Goal: Navigation & Orientation: Find specific page/section

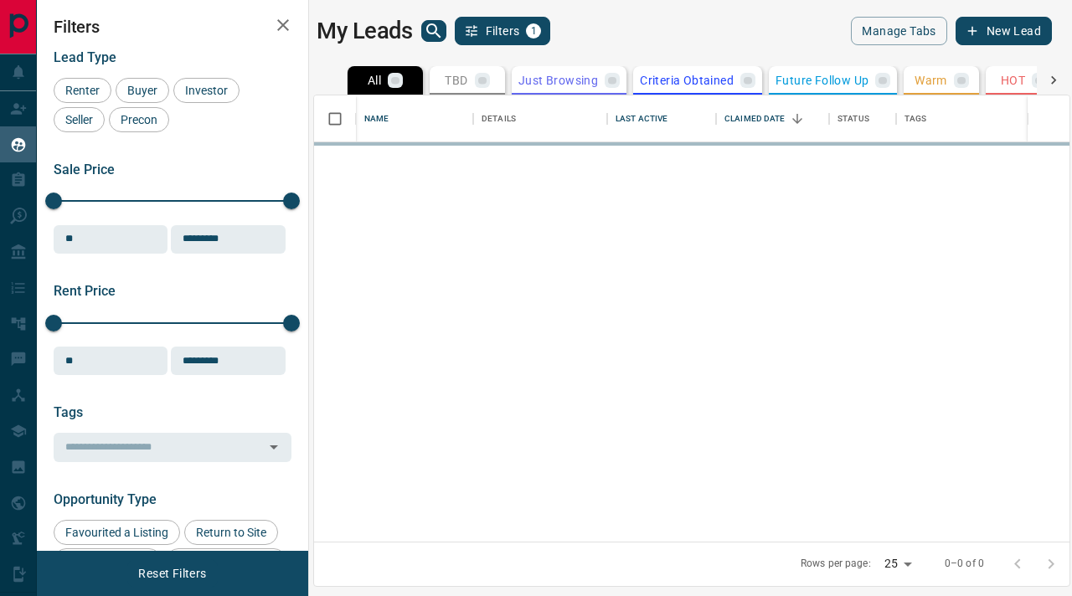
scroll to position [446, 756]
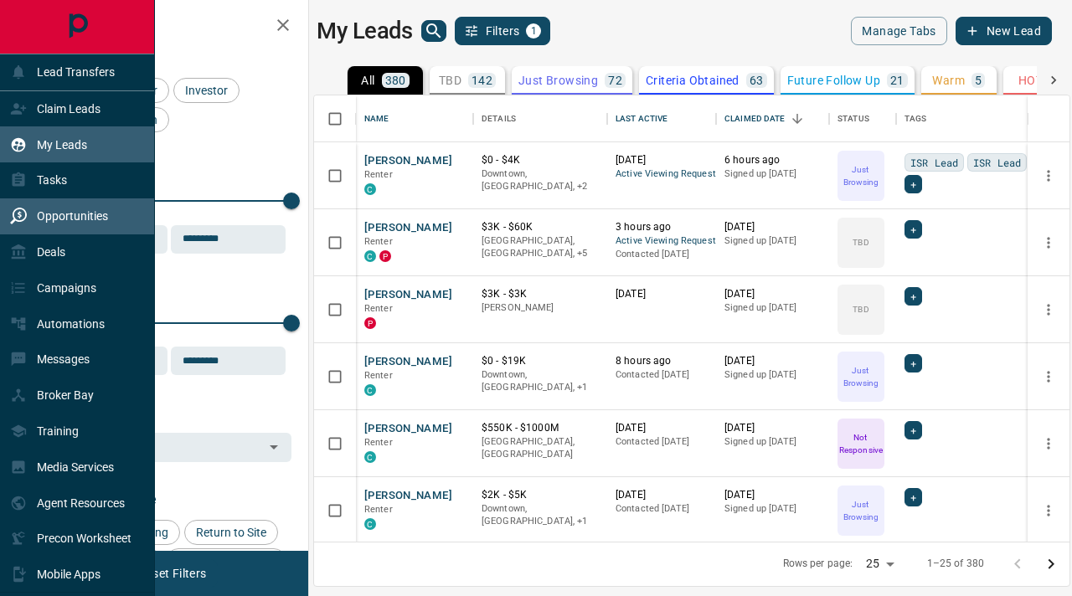
click at [75, 212] on p "Opportunities" at bounding box center [72, 215] width 71 height 13
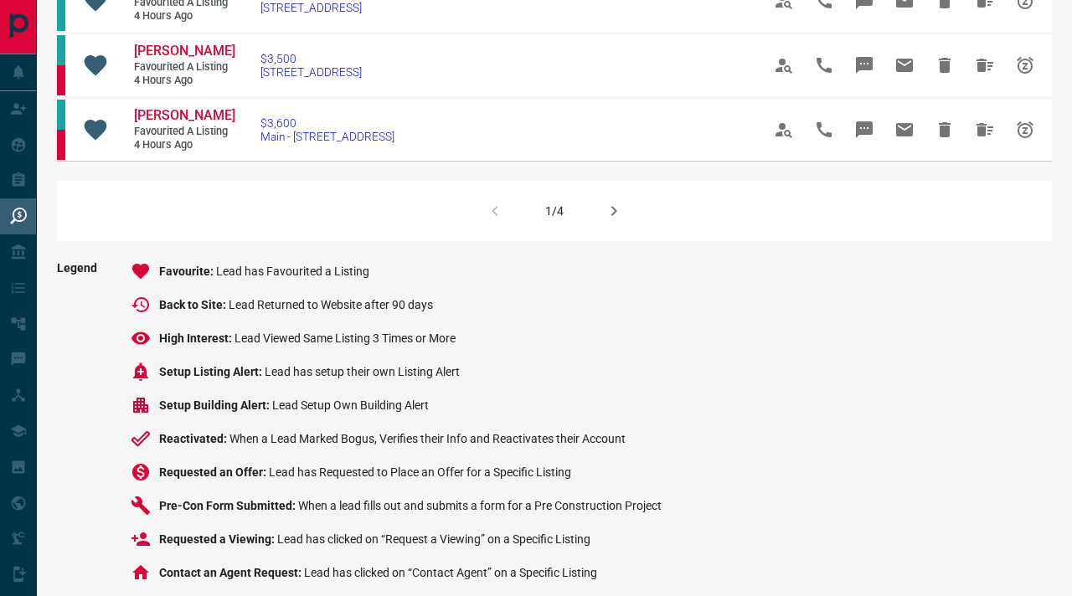
scroll to position [1255, 0]
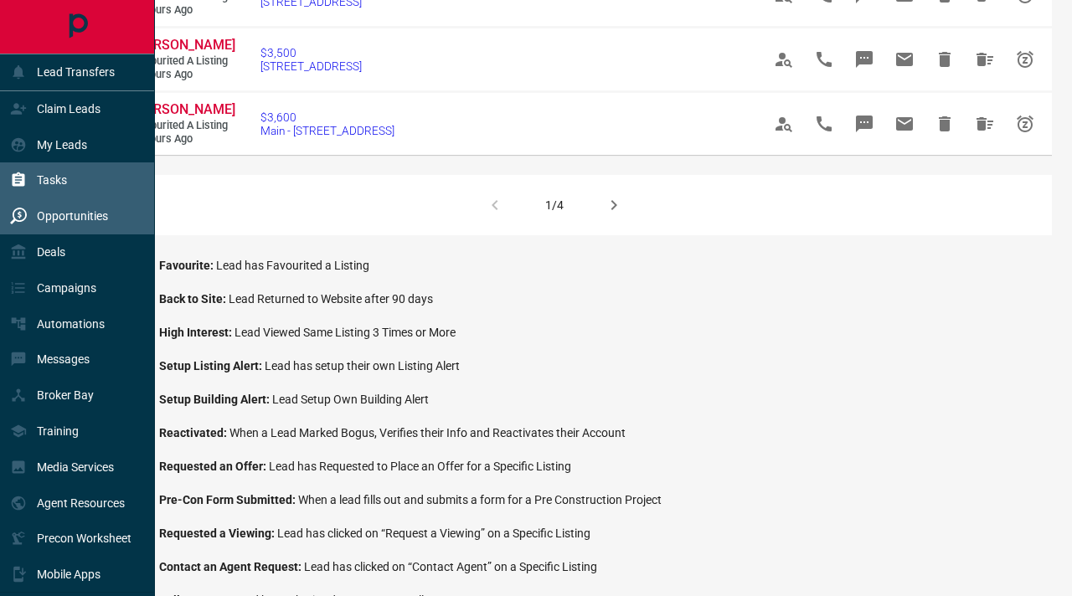
click at [65, 183] on p "Tasks" at bounding box center [52, 179] width 30 height 13
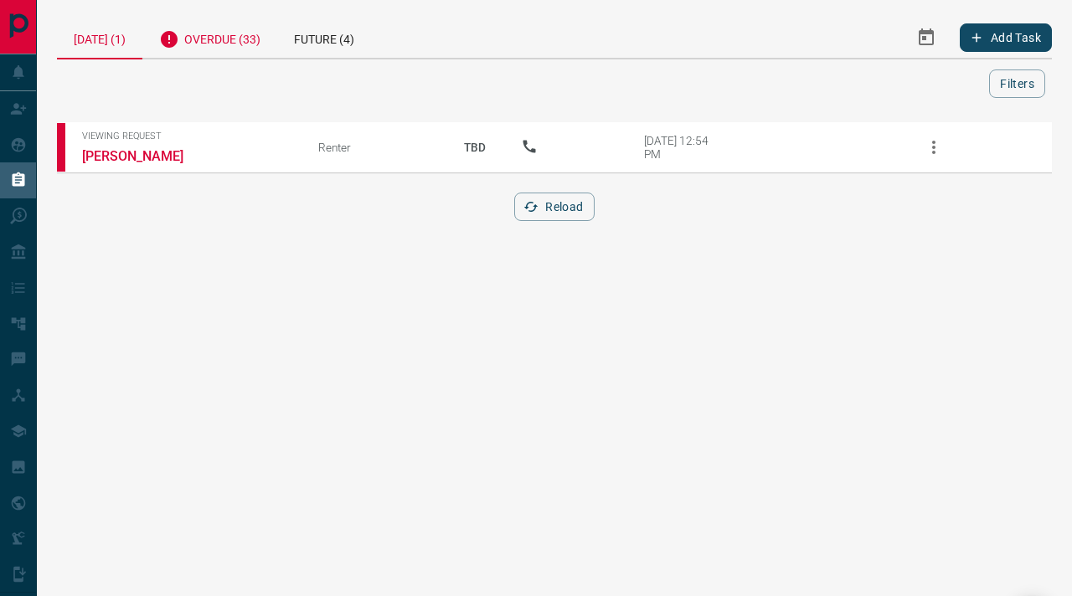
click at [229, 32] on div "Overdue (33)" at bounding box center [209, 37] width 135 height 41
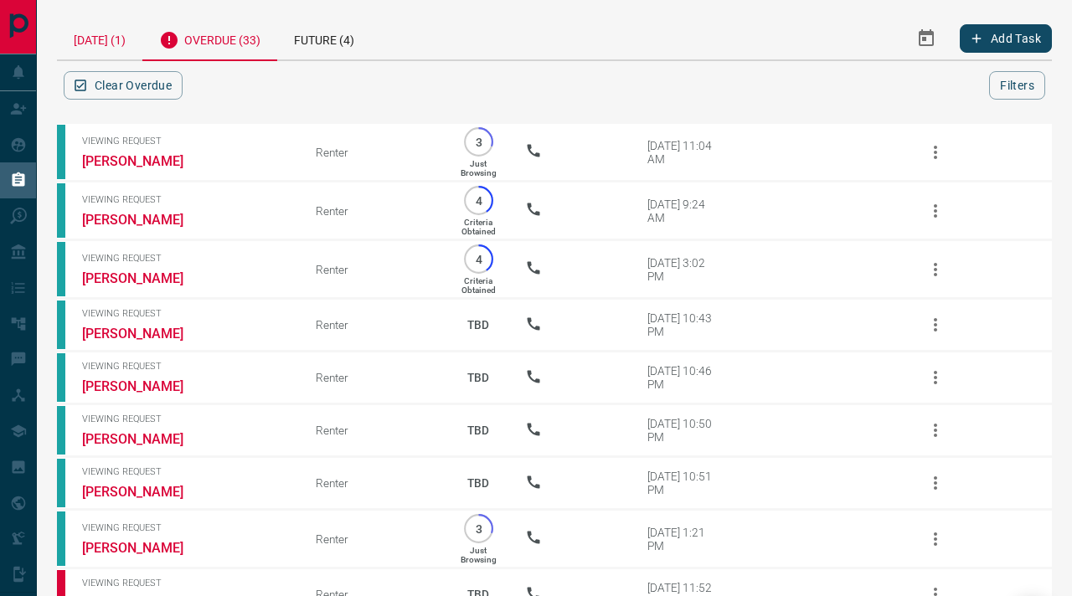
click at [91, 49] on div "[DATE] (1)" at bounding box center [99, 38] width 85 height 43
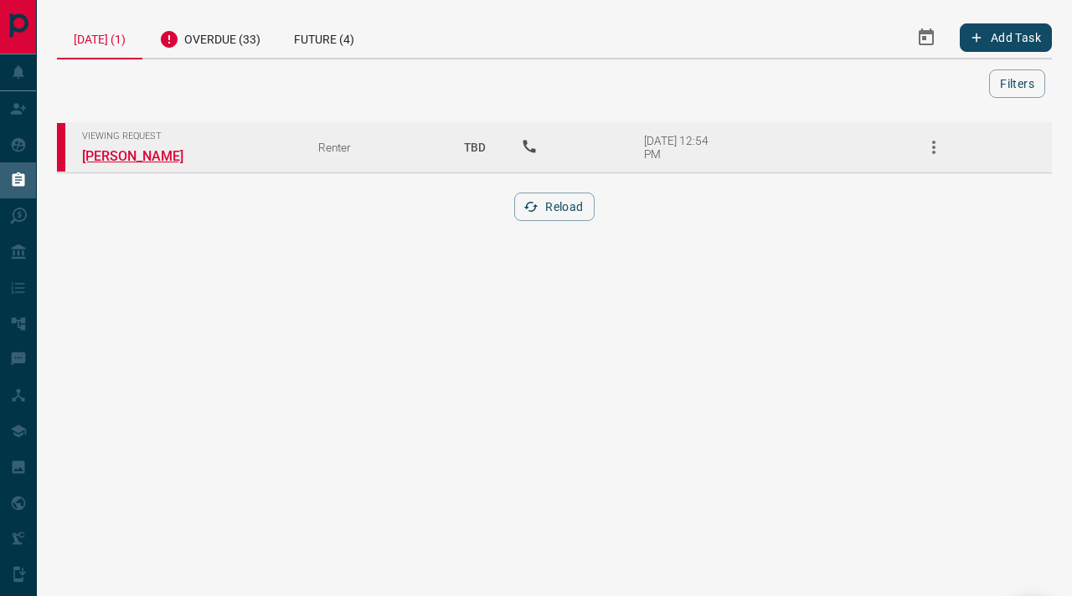
click at [131, 149] on link "[PERSON_NAME]" at bounding box center [145, 156] width 126 height 16
